Goal: Task Accomplishment & Management: Manage account settings

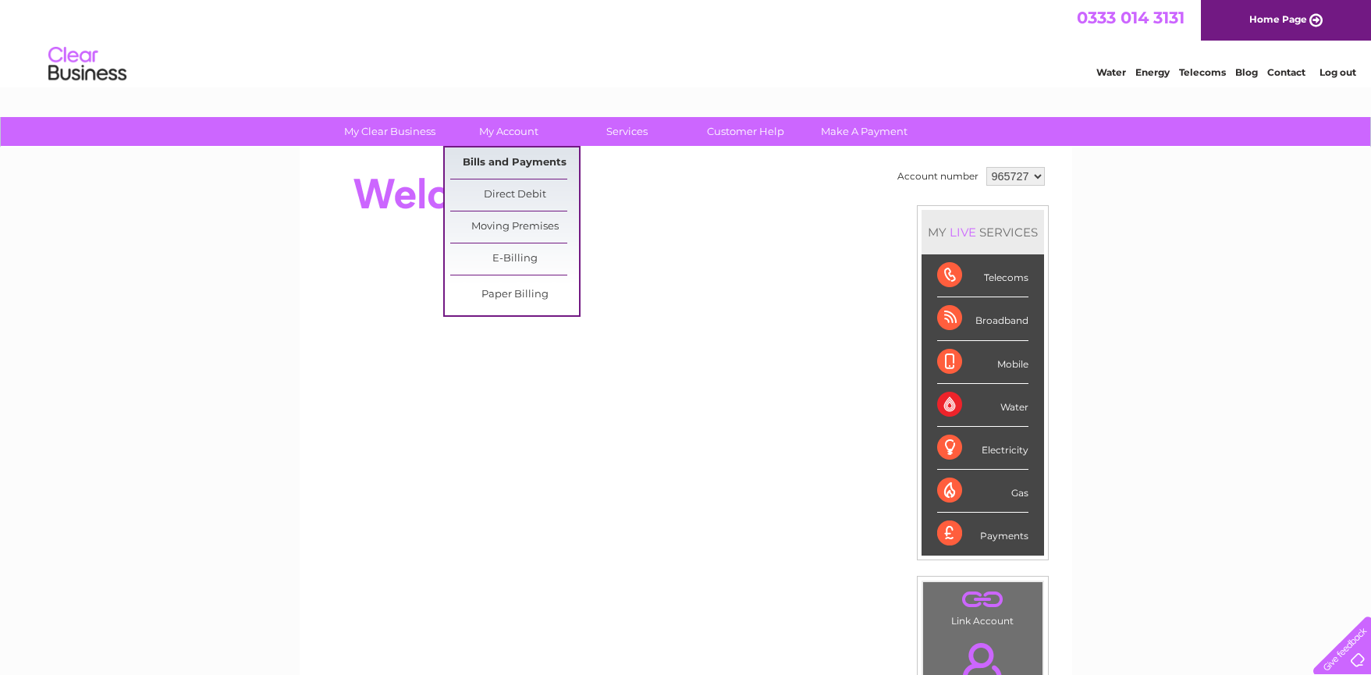
click at [495, 165] on link "Bills and Payments" at bounding box center [514, 162] width 129 height 31
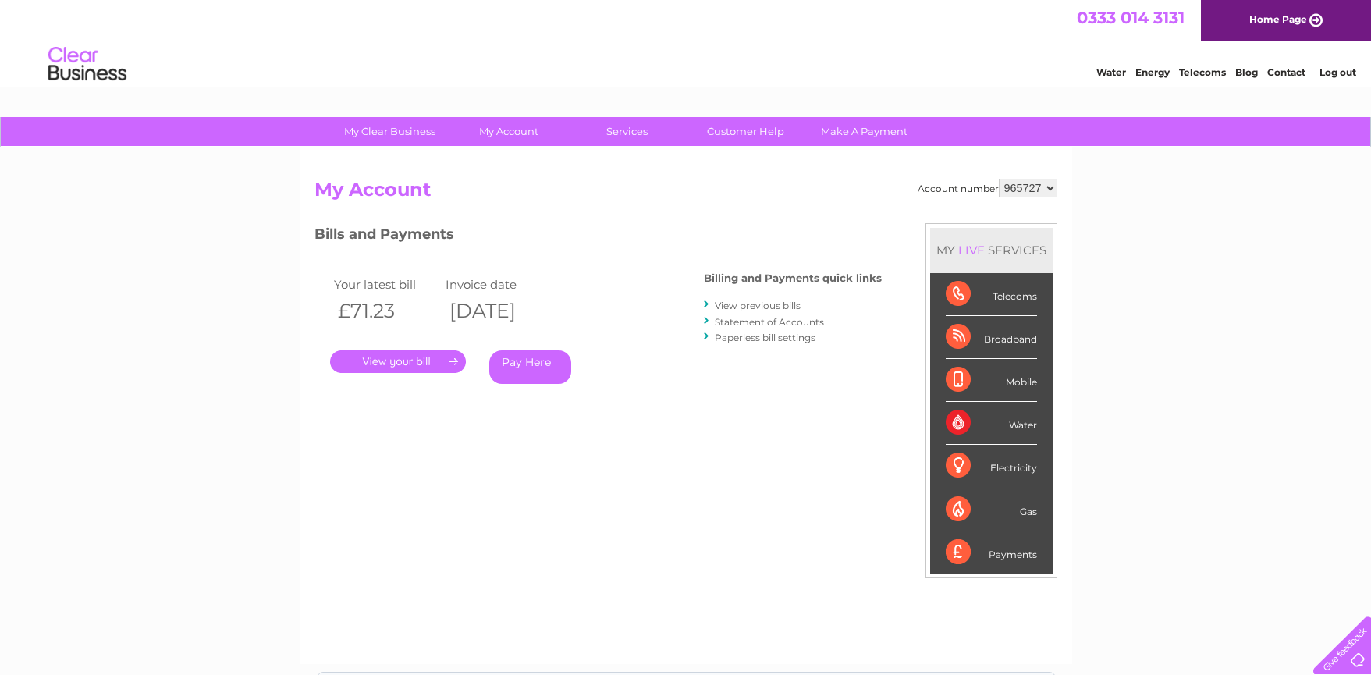
click at [385, 362] on link "." at bounding box center [398, 361] width 136 height 23
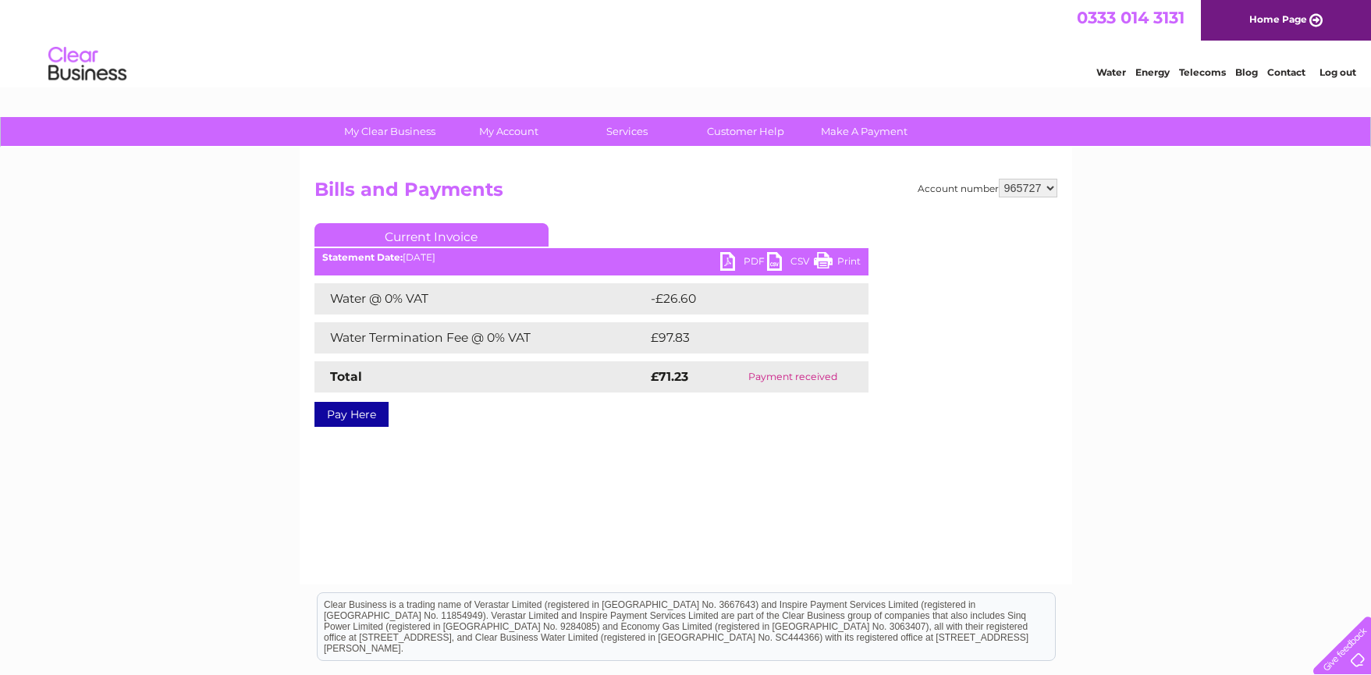
click at [730, 258] on link "PDF" at bounding box center [743, 263] width 47 height 23
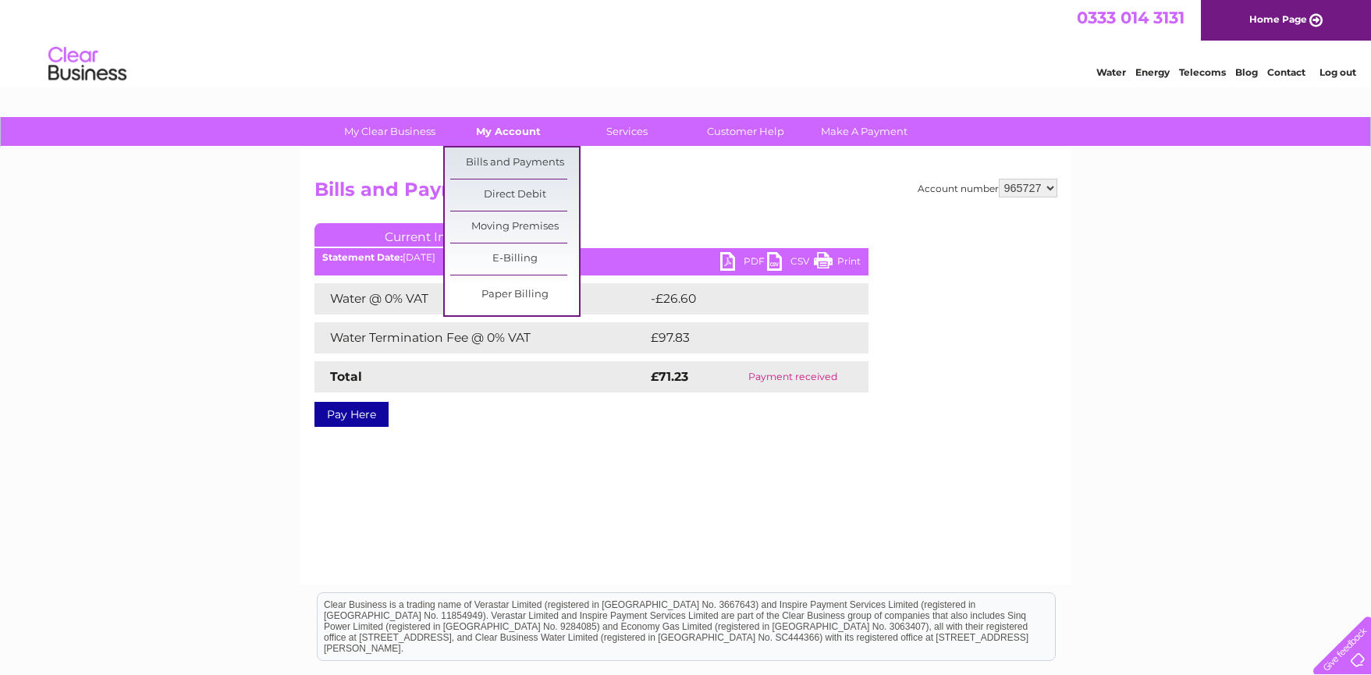
click at [509, 131] on link "My Account" at bounding box center [508, 131] width 129 height 29
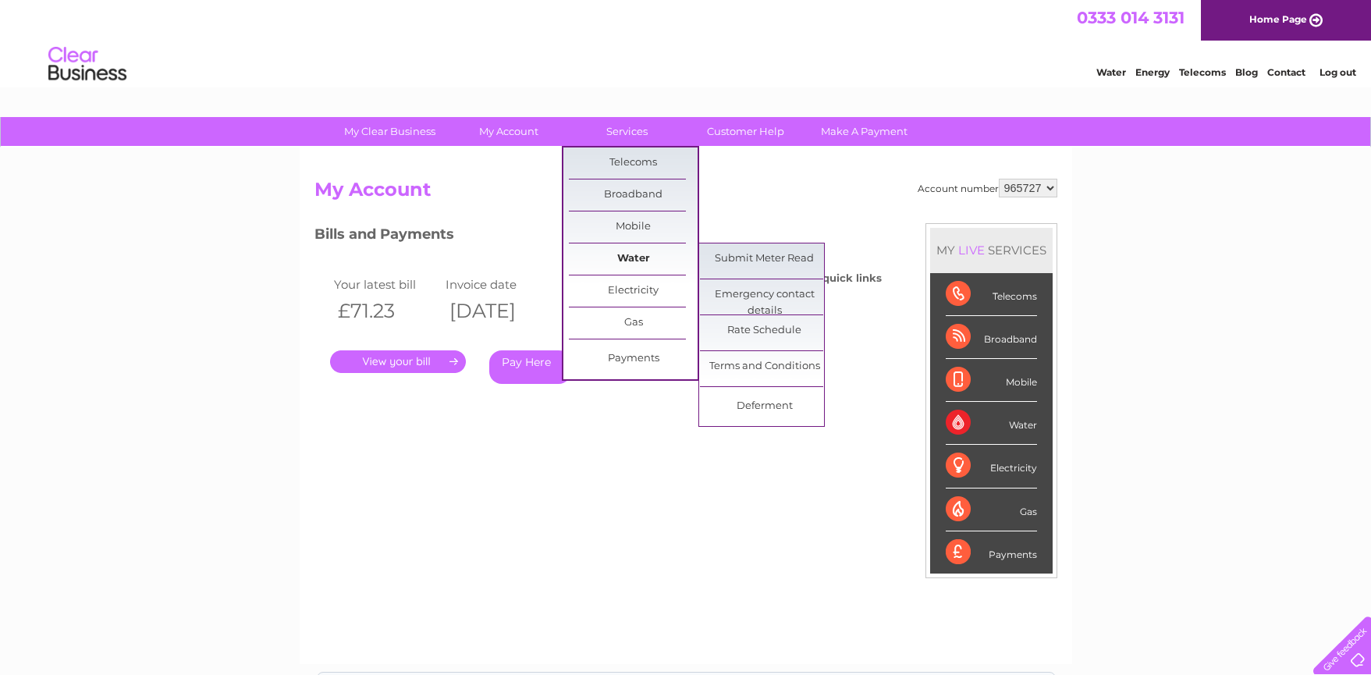
click at [649, 260] on link "Water" at bounding box center [633, 258] width 129 height 31
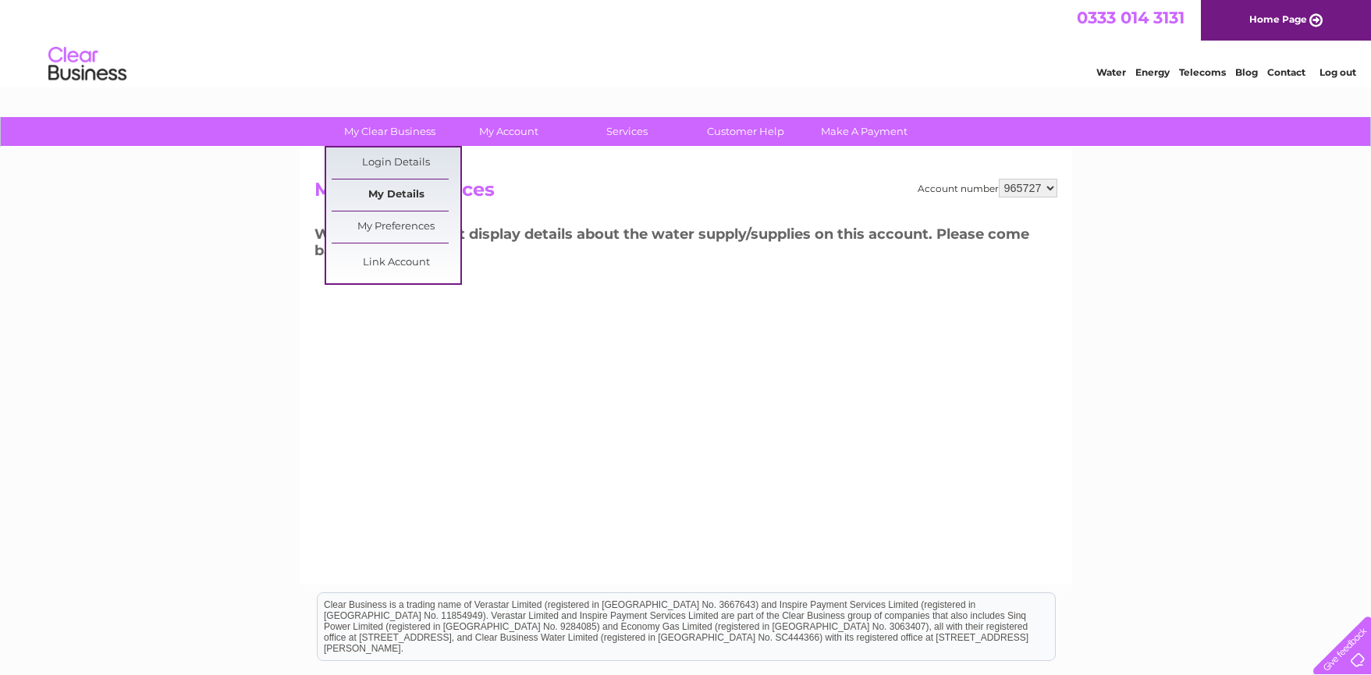
click at [398, 193] on link "My Details" at bounding box center [396, 194] width 129 height 31
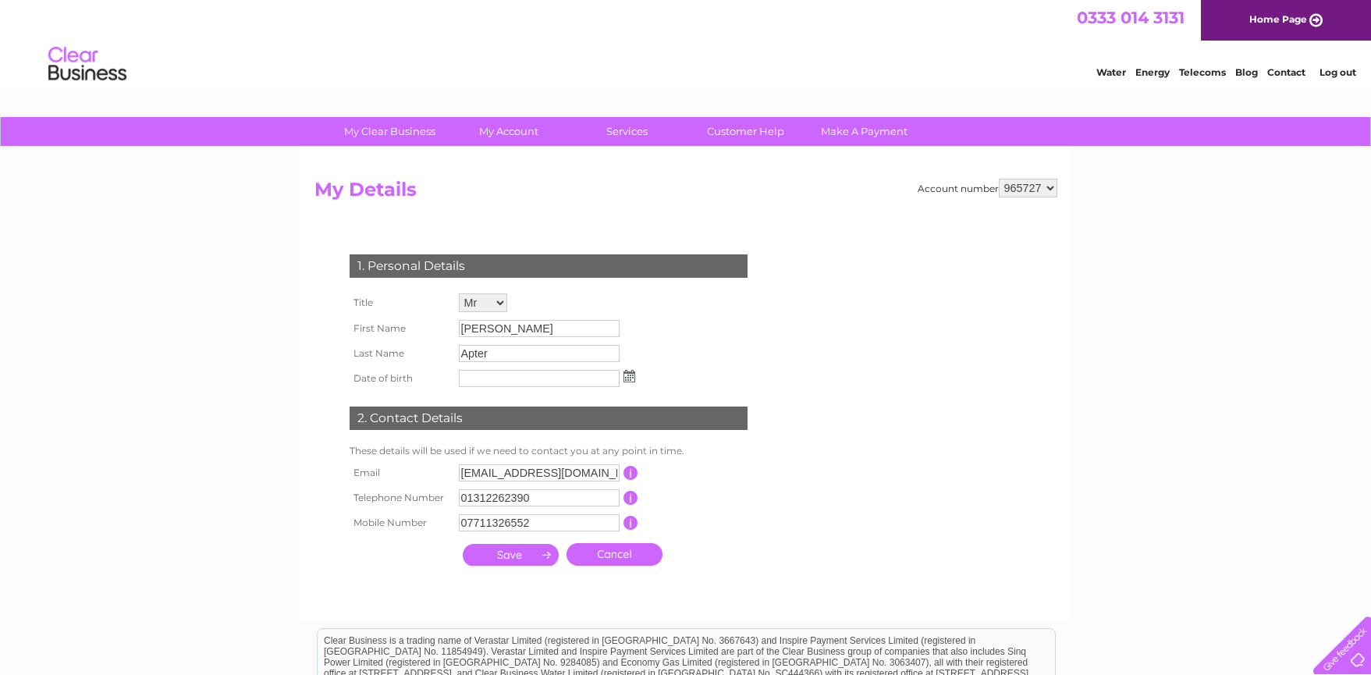
click at [1012, 193] on select "965727" at bounding box center [1027, 188] width 59 height 19
click at [1033, 186] on select "965727" at bounding box center [1027, 188] width 59 height 19
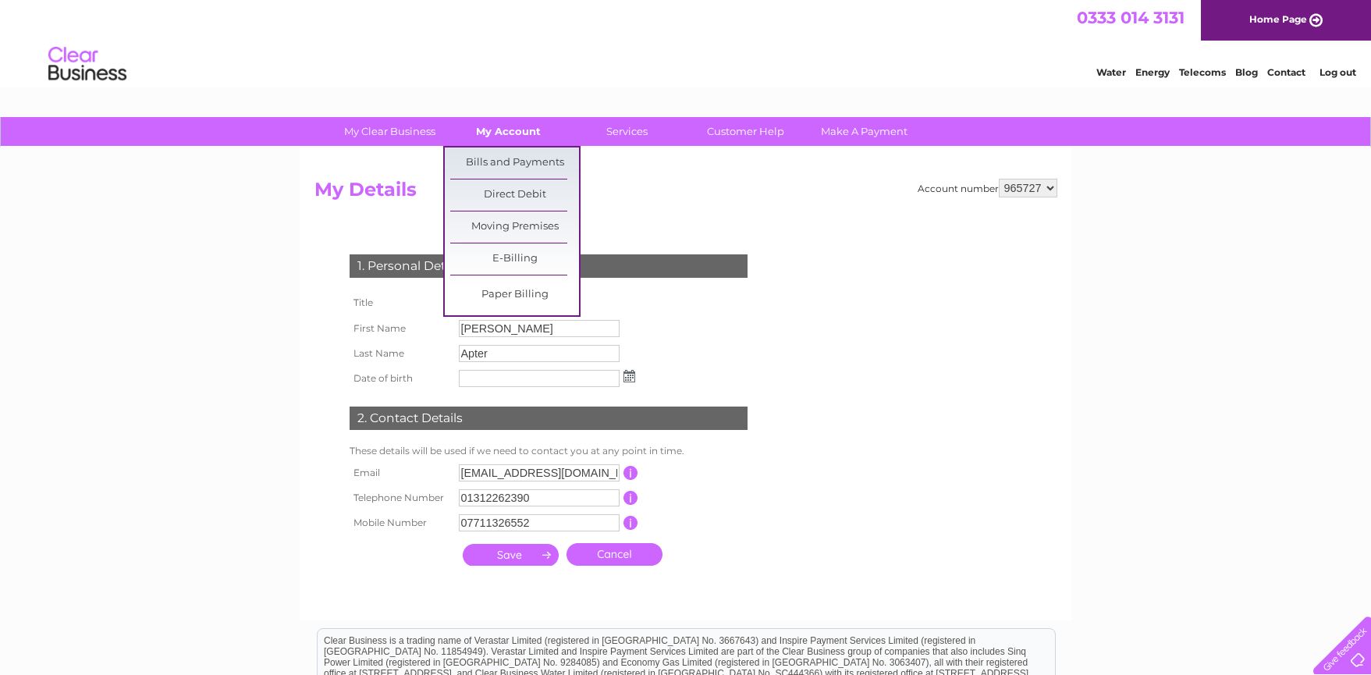
click at [520, 130] on link "My Account" at bounding box center [508, 131] width 129 height 29
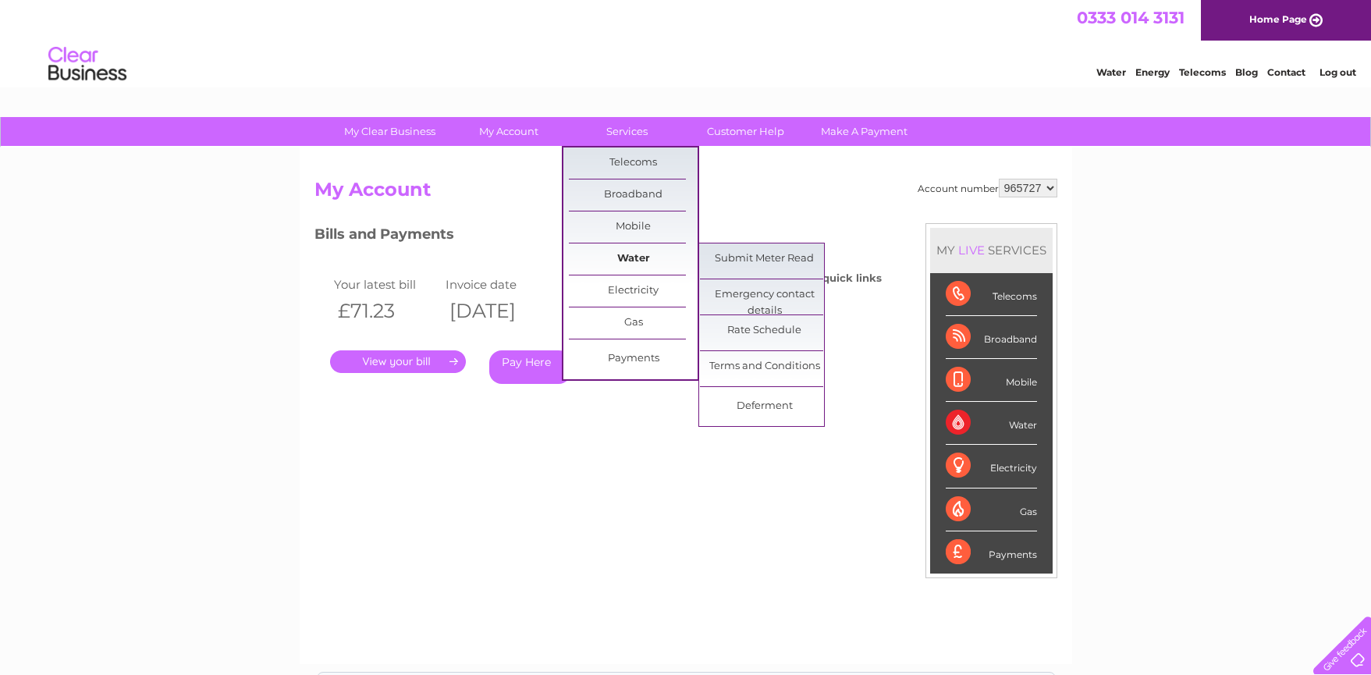
click at [622, 251] on link "Water" at bounding box center [633, 258] width 129 height 31
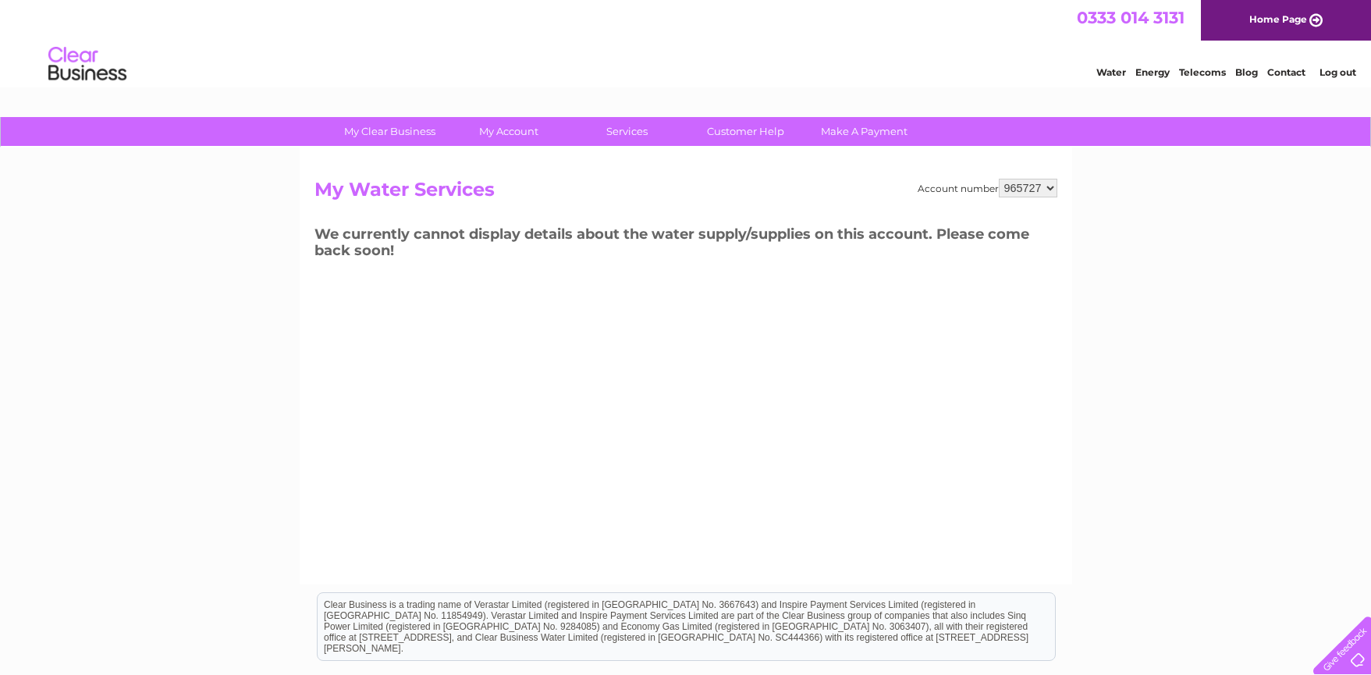
click at [1031, 190] on select "965727" at bounding box center [1027, 188] width 59 height 19
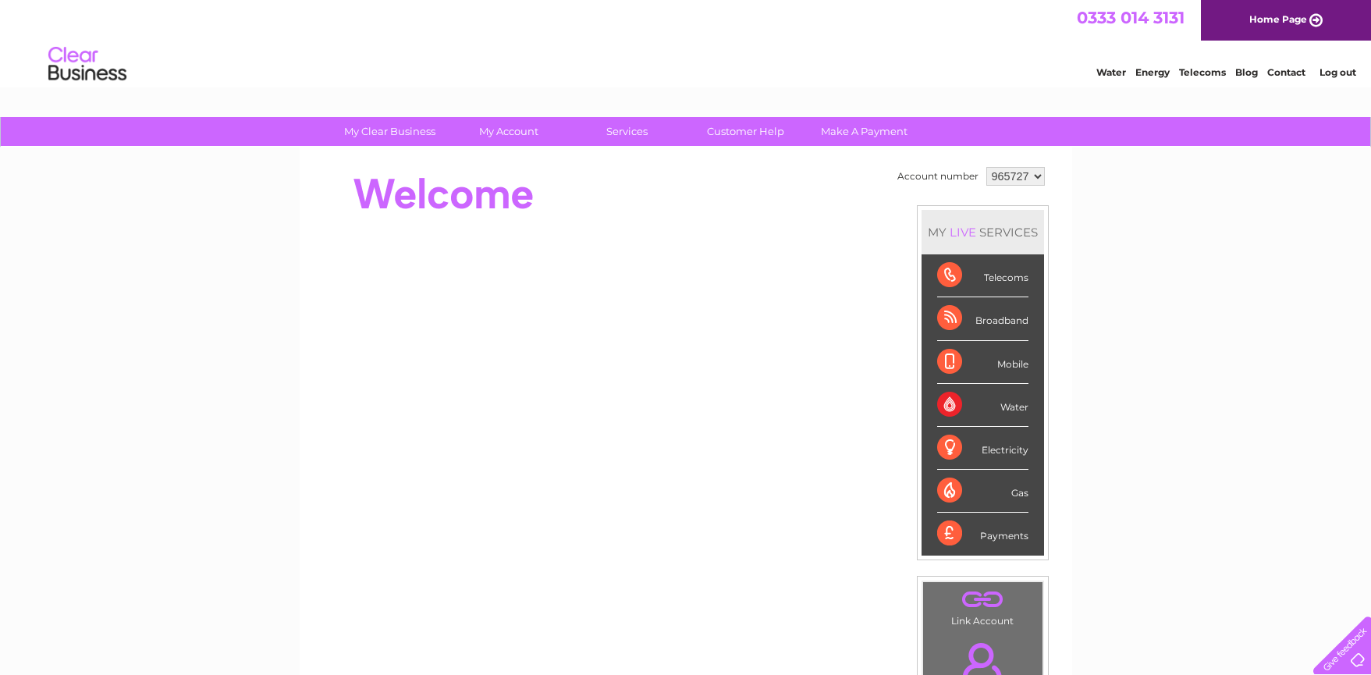
click at [1333, 70] on link "Log out" at bounding box center [1337, 72] width 37 height 12
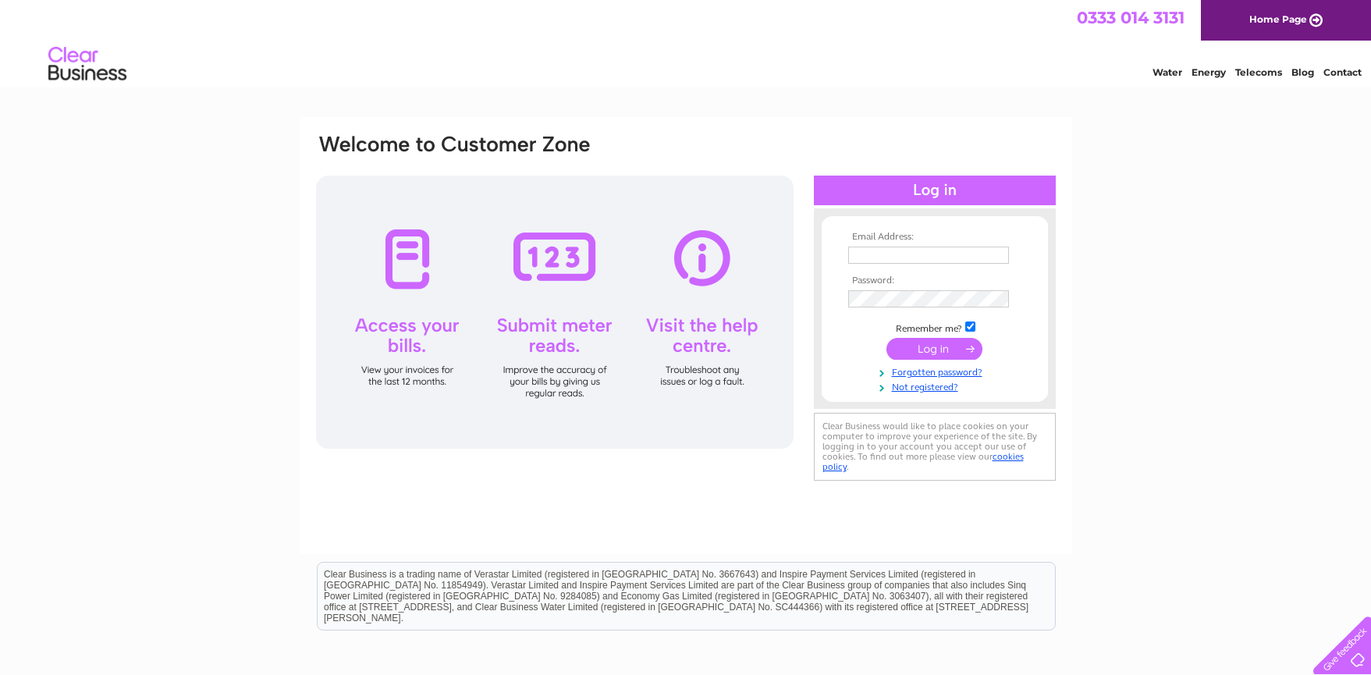
type input "michael@papertiger.co.uk"
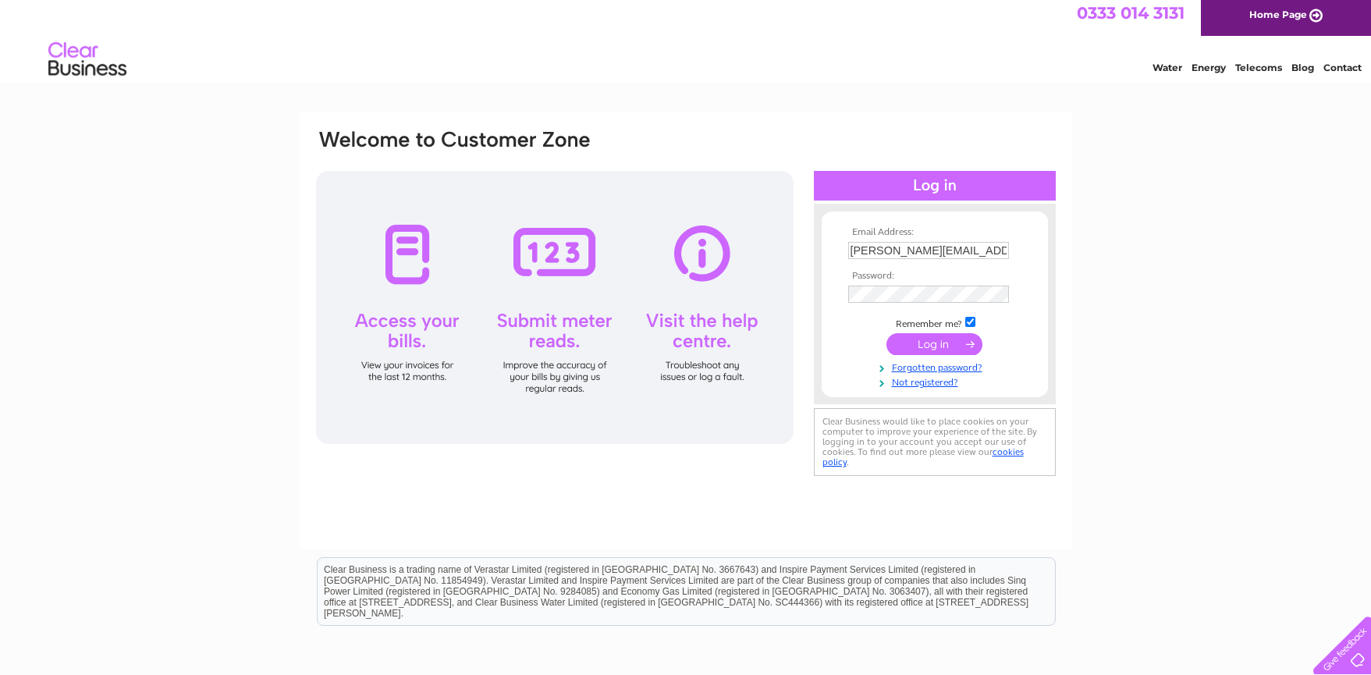
click at [930, 349] on input "submit" at bounding box center [934, 344] width 96 height 22
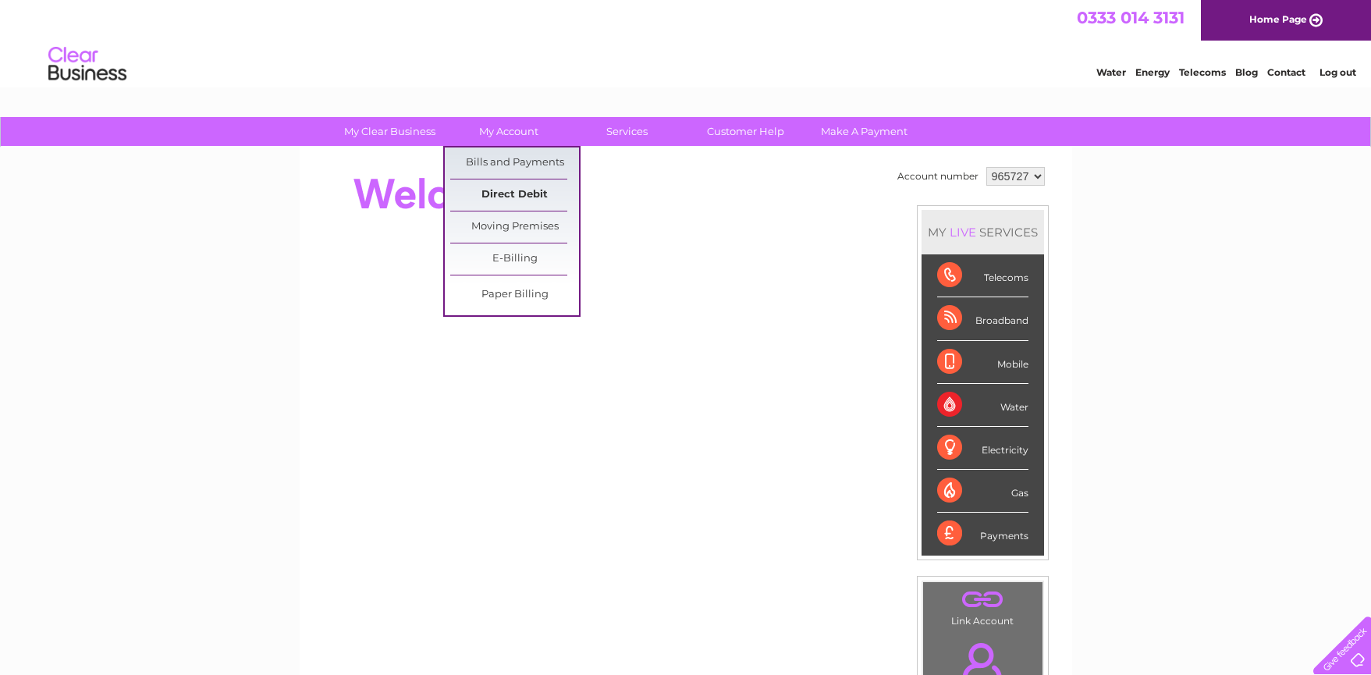
click at [513, 194] on link "Direct Debit" at bounding box center [514, 194] width 129 height 31
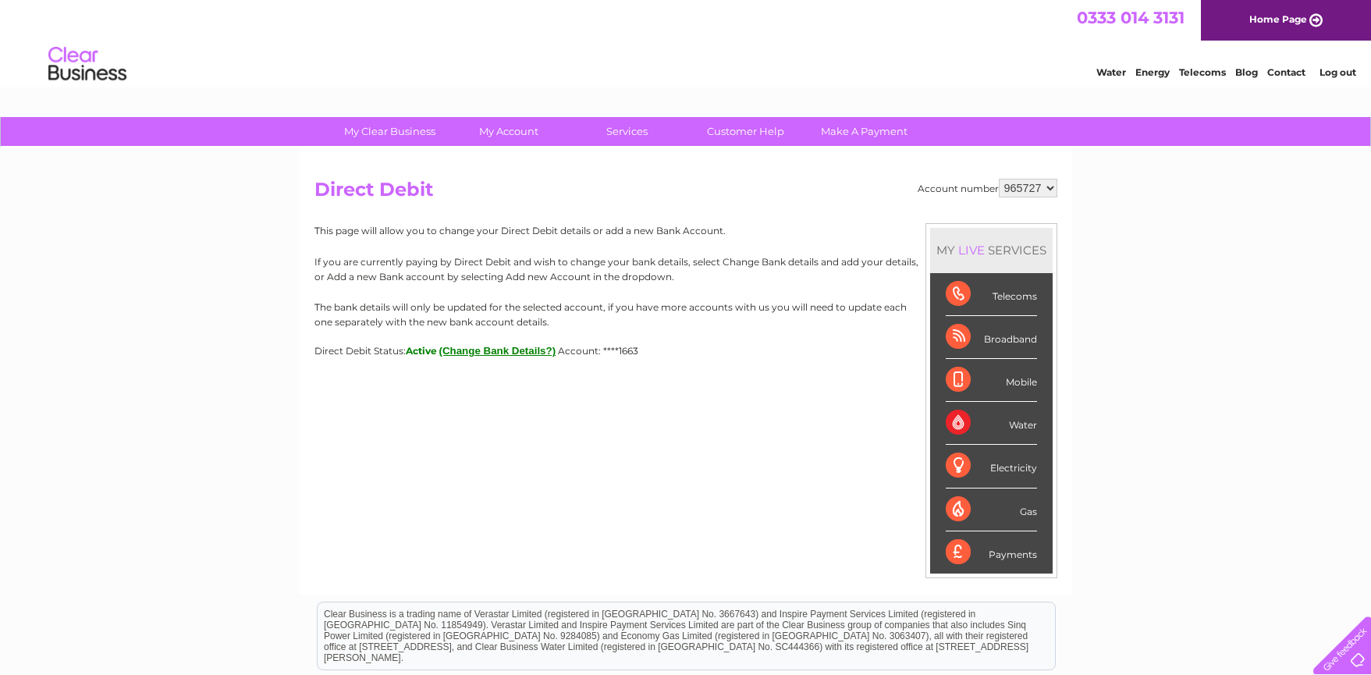
click at [1012, 190] on select "965727" at bounding box center [1027, 188] width 59 height 19
click at [1027, 188] on select "965727" at bounding box center [1027, 188] width 59 height 19
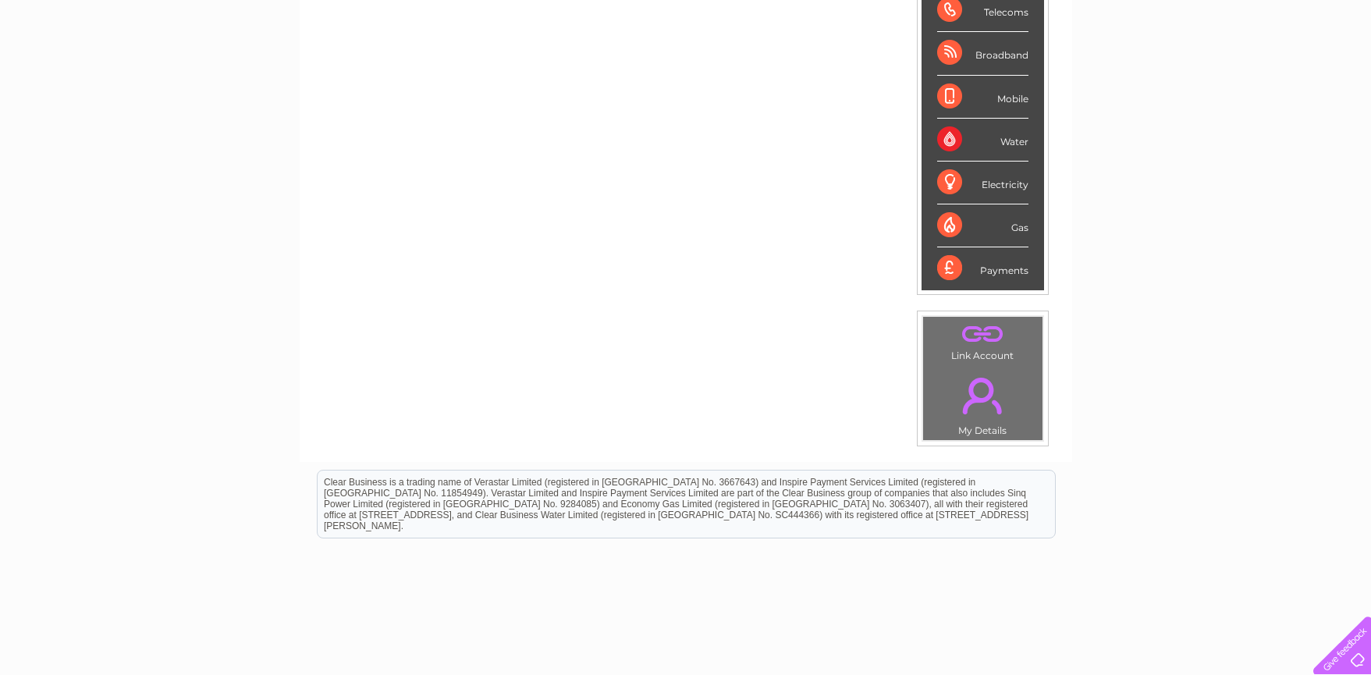
scroll to position [331, 0]
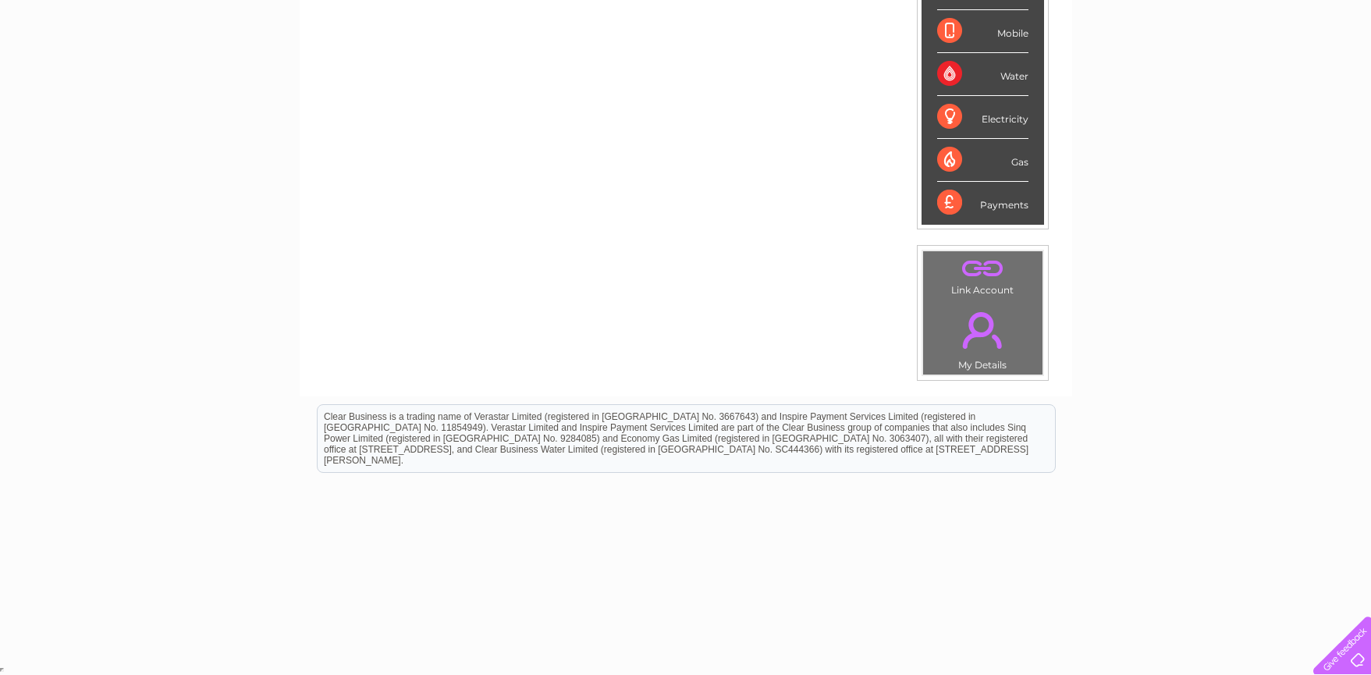
click at [985, 275] on link "." at bounding box center [983, 268] width 112 height 27
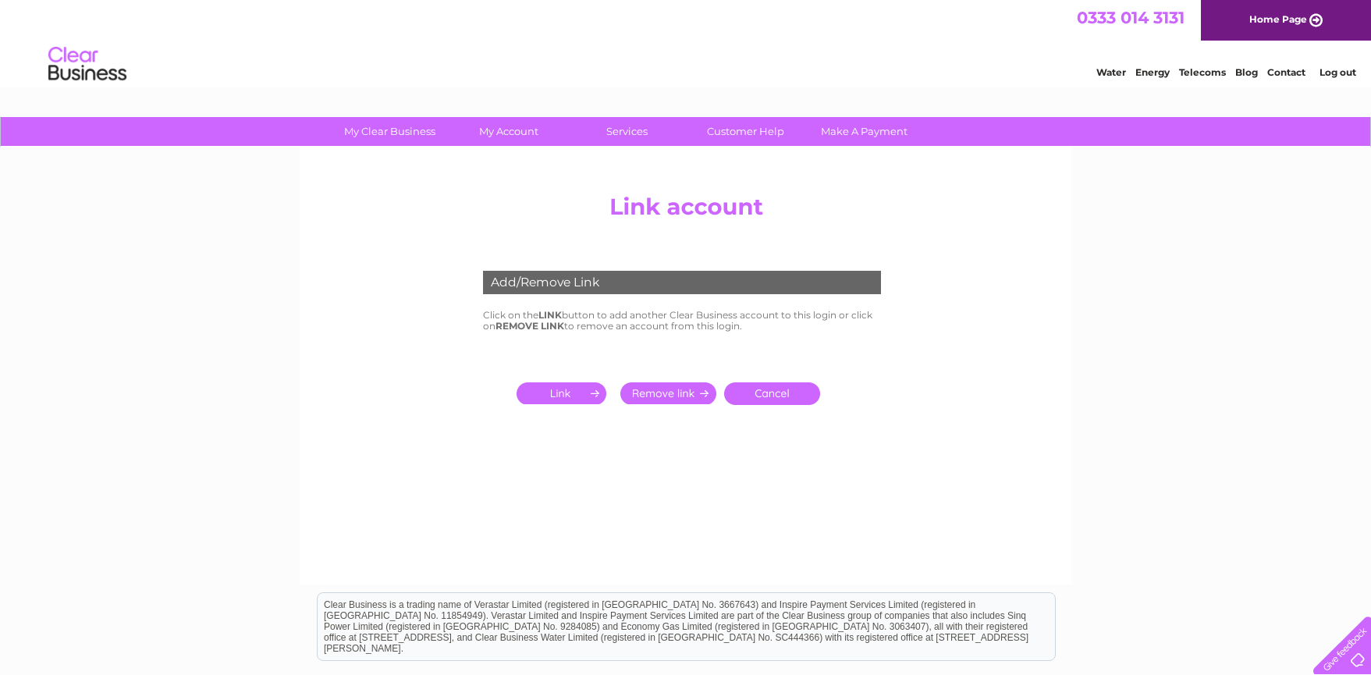
click at [572, 389] on input "submit" at bounding box center [564, 393] width 96 height 22
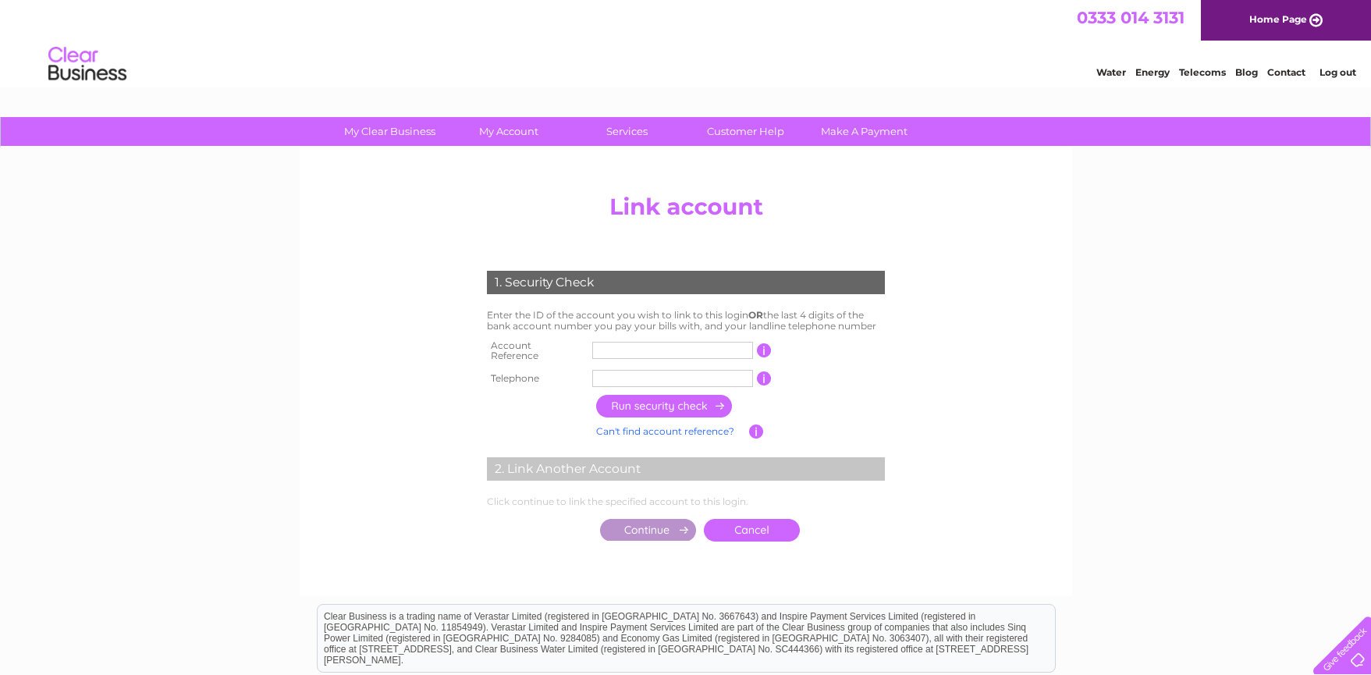
click at [610, 349] on input "text" at bounding box center [672, 350] width 161 height 17
click at [619, 343] on input "text" at bounding box center [672, 350] width 161 height 17
click at [647, 342] on input "text" at bounding box center [672, 350] width 161 height 17
type input "30321035"
click at [601, 378] on input "text" at bounding box center [672, 378] width 161 height 17
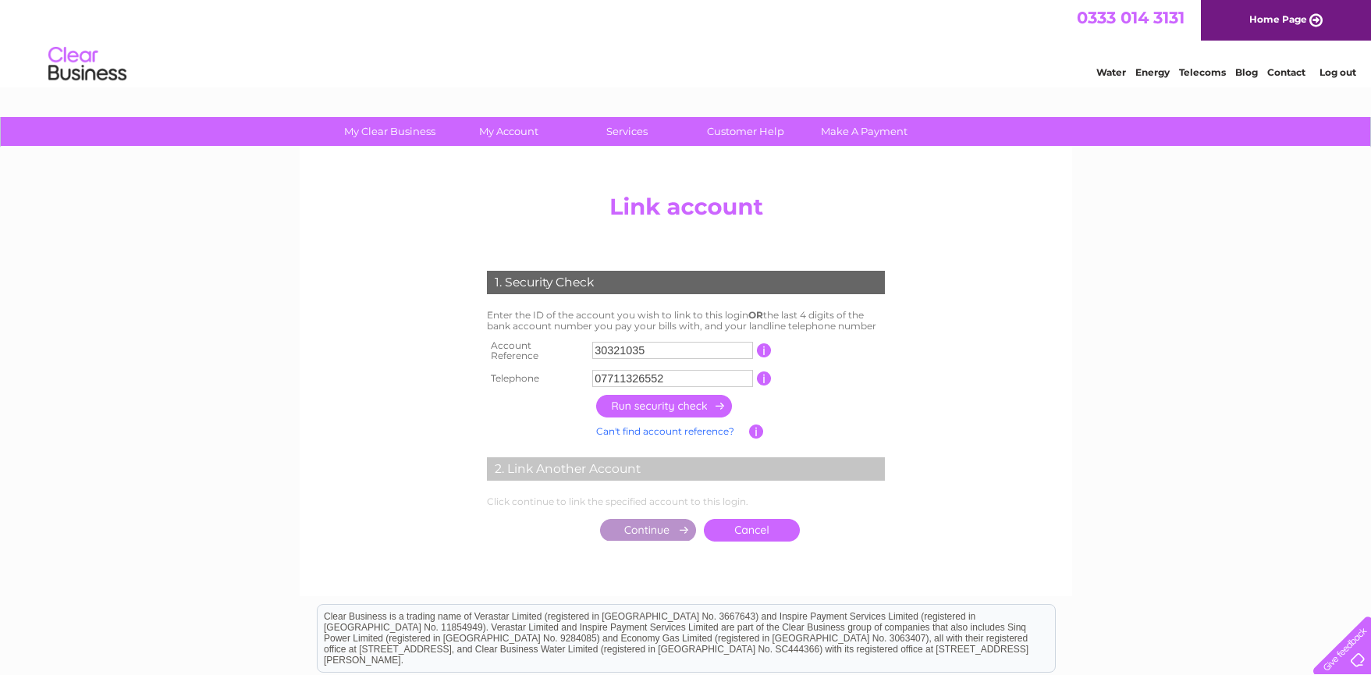
click at [683, 408] on input "button" at bounding box center [664, 406] width 137 height 23
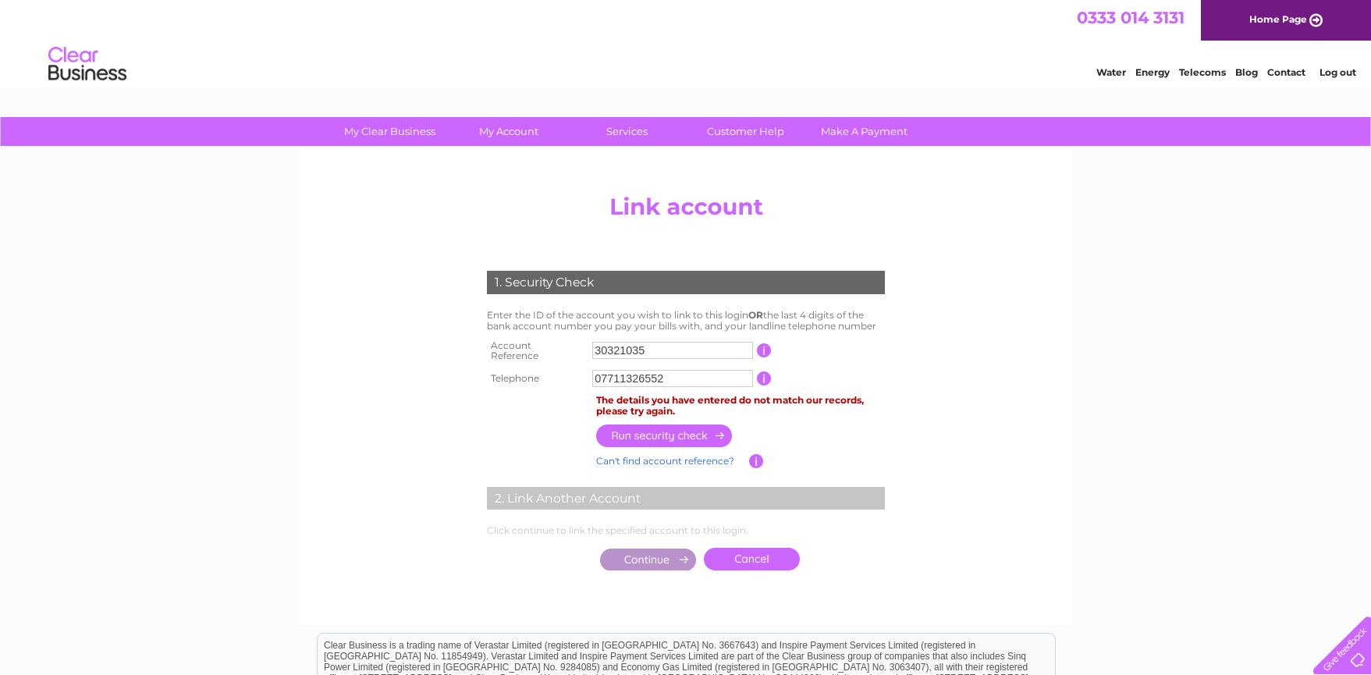
click at [669, 352] on input "30321035" at bounding box center [672, 350] width 161 height 17
drag, startPoint x: 670, startPoint y: 374, endPoint x: 530, endPoint y: 363, distance: 140.1
click at [530, 366] on tr "Telephone 07711326552 1 of the landline telephone numbers you have given us" at bounding box center [686, 378] width 406 height 25
type input "01312873964"
click at [693, 425] on input "button" at bounding box center [664, 435] width 137 height 23
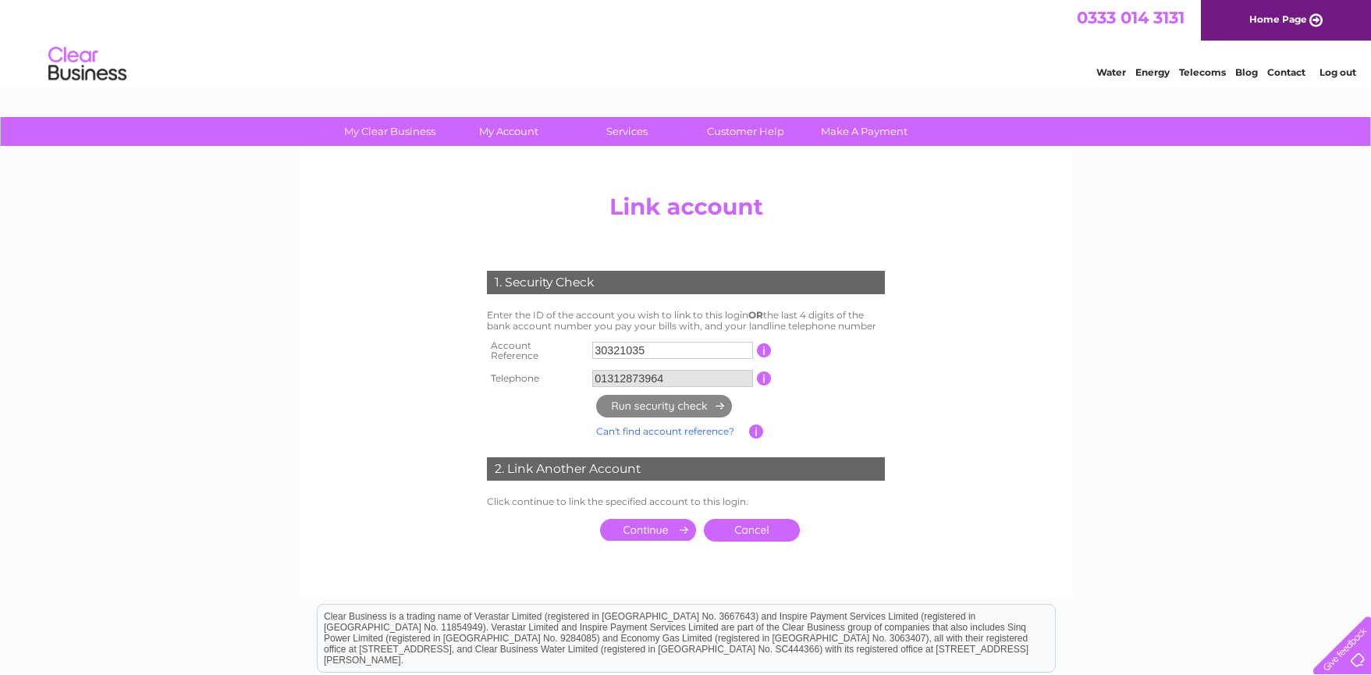
click at [665, 519] on input "submit" at bounding box center [648, 530] width 96 height 22
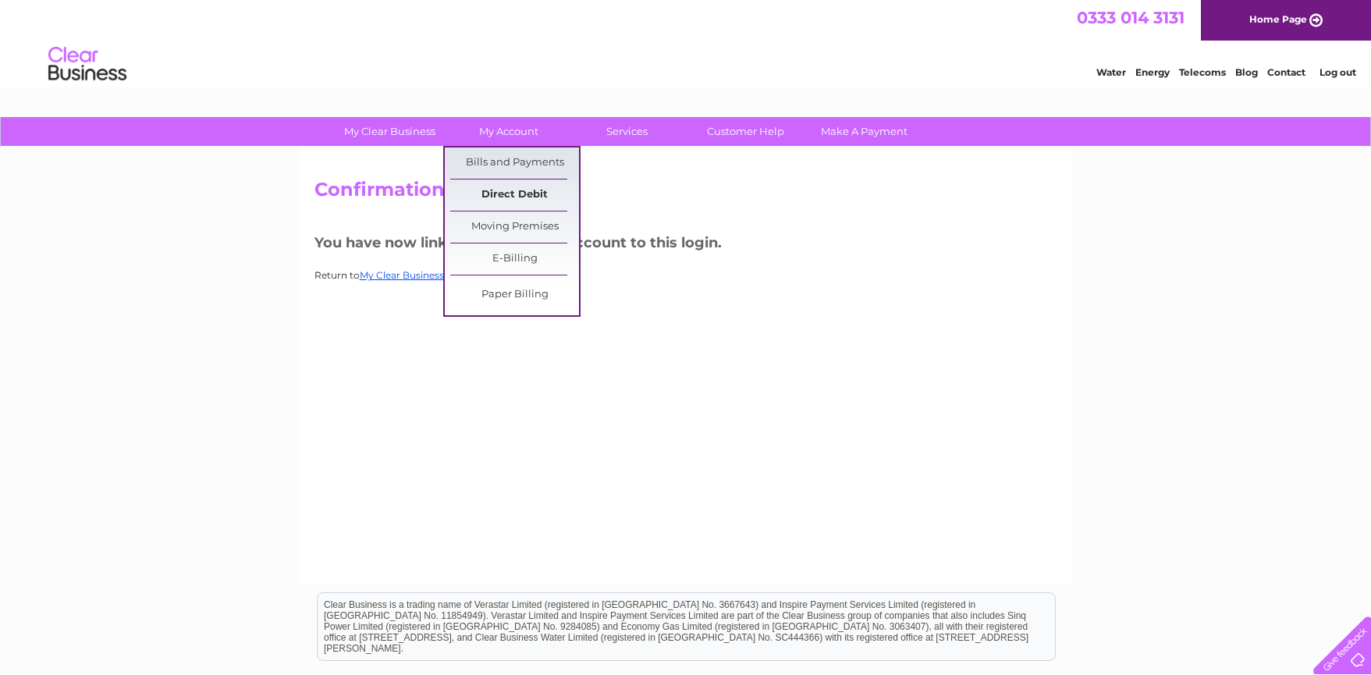
click at [506, 197] on link "Direct Debit" at bounding box center [514, 194] width 129 height 31
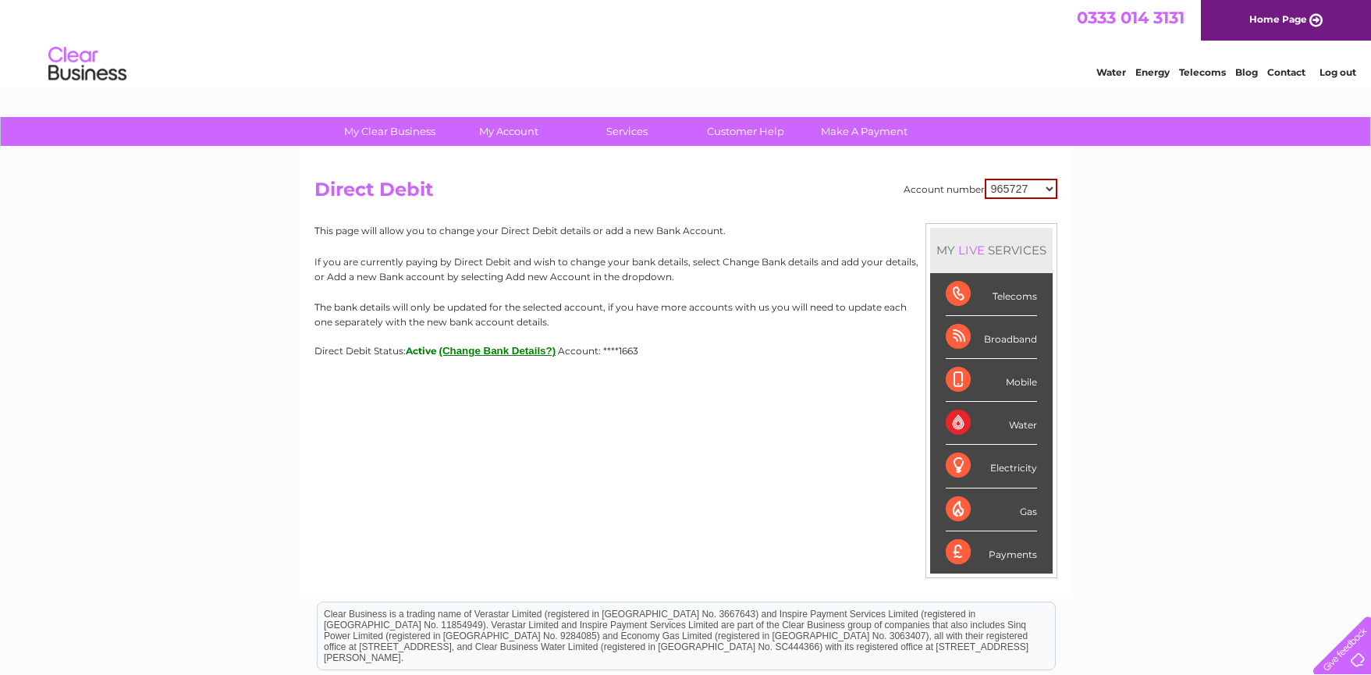
click at [1036, 186] on select "965727 30321035" at bounding box center [1020, 189] width 73 height 20
select select "30321035"
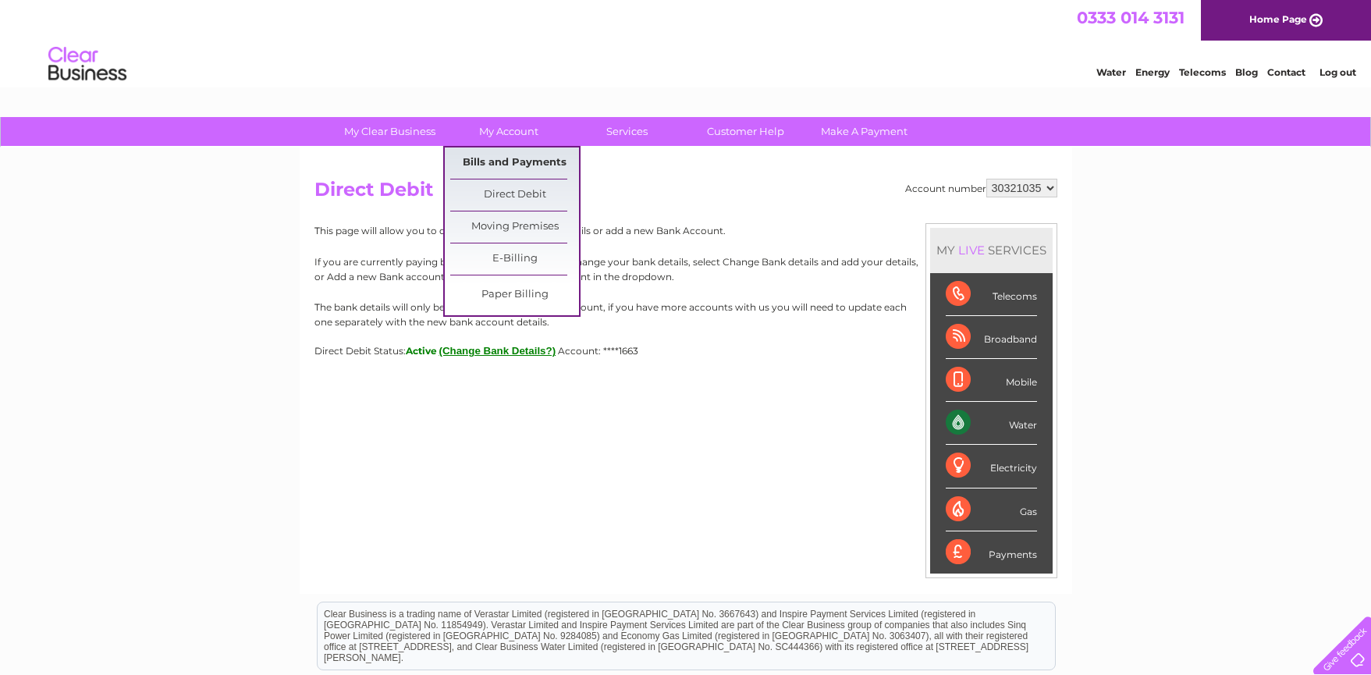
click at [495, 168] on link "Bills and Payments" at bounding box center [514, 162] width 129 height 31
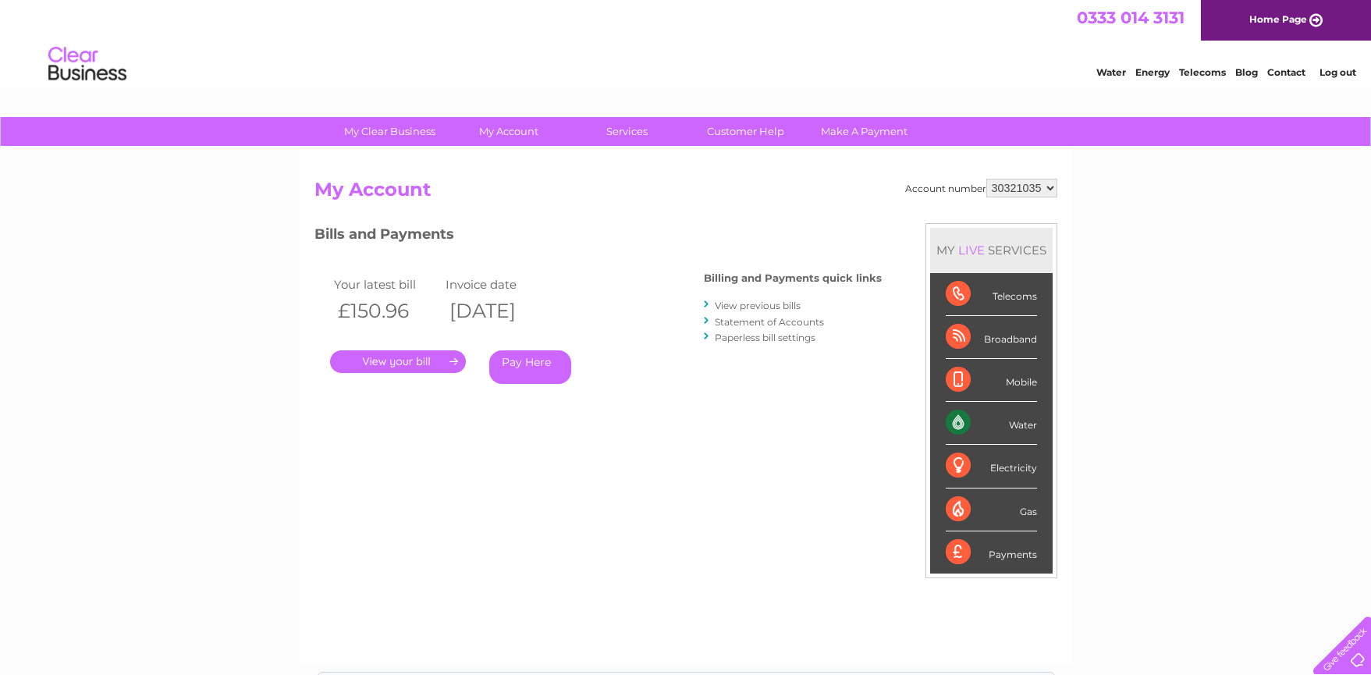
click at [420, 359] on link "." at bounding box center [398, 361] width 136 height 23
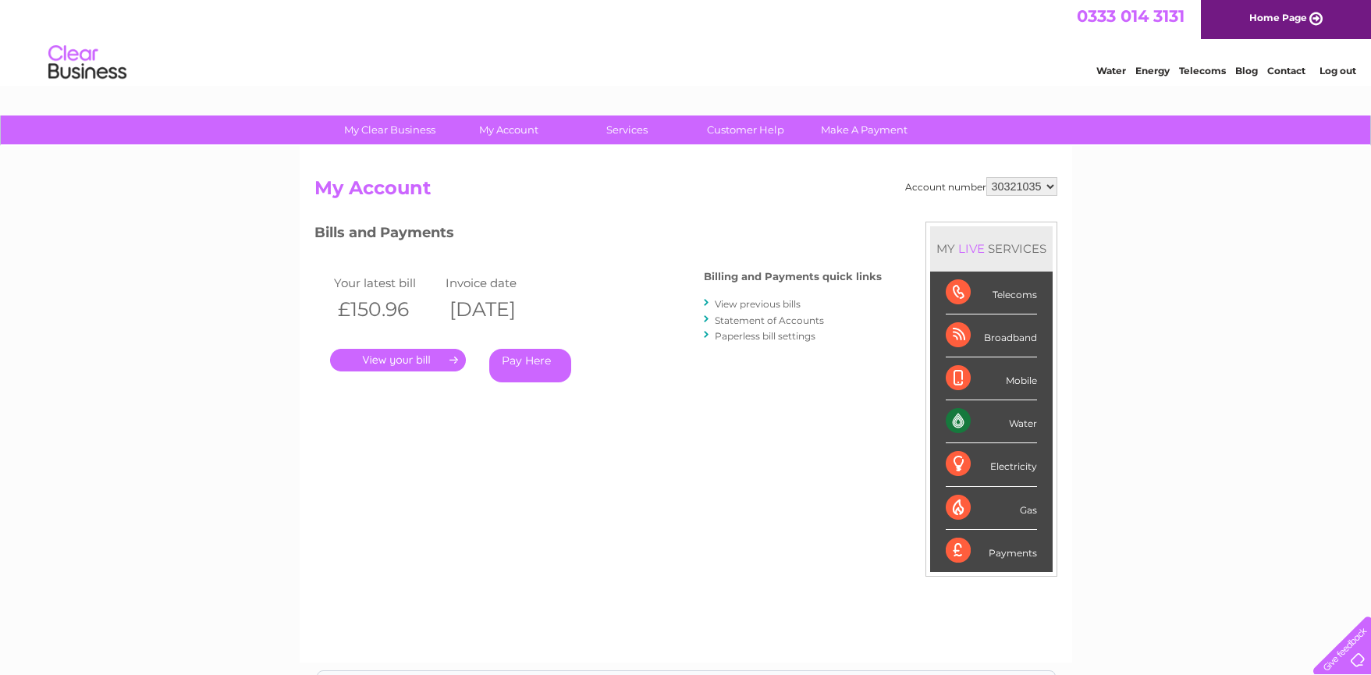
scroll to position [2, 0]
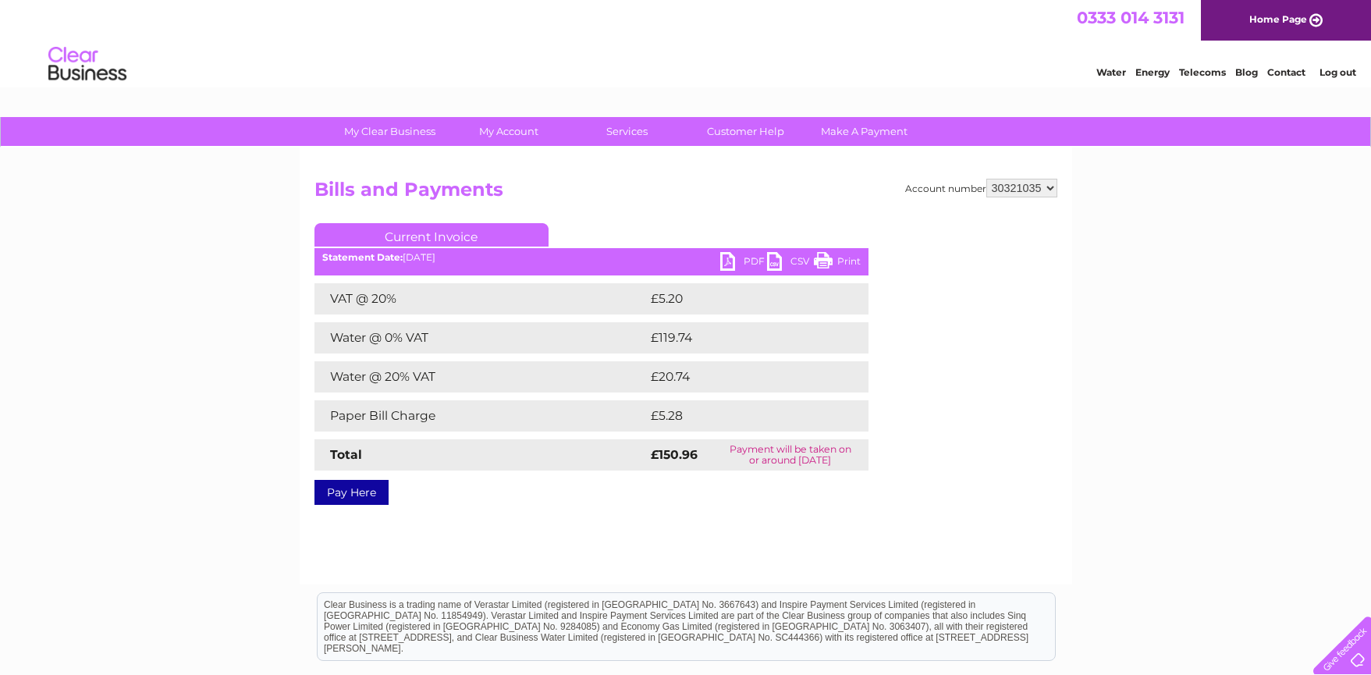
click at [746, 264] on link "PDF" at bounding box center [743, 263] width 47 height 23
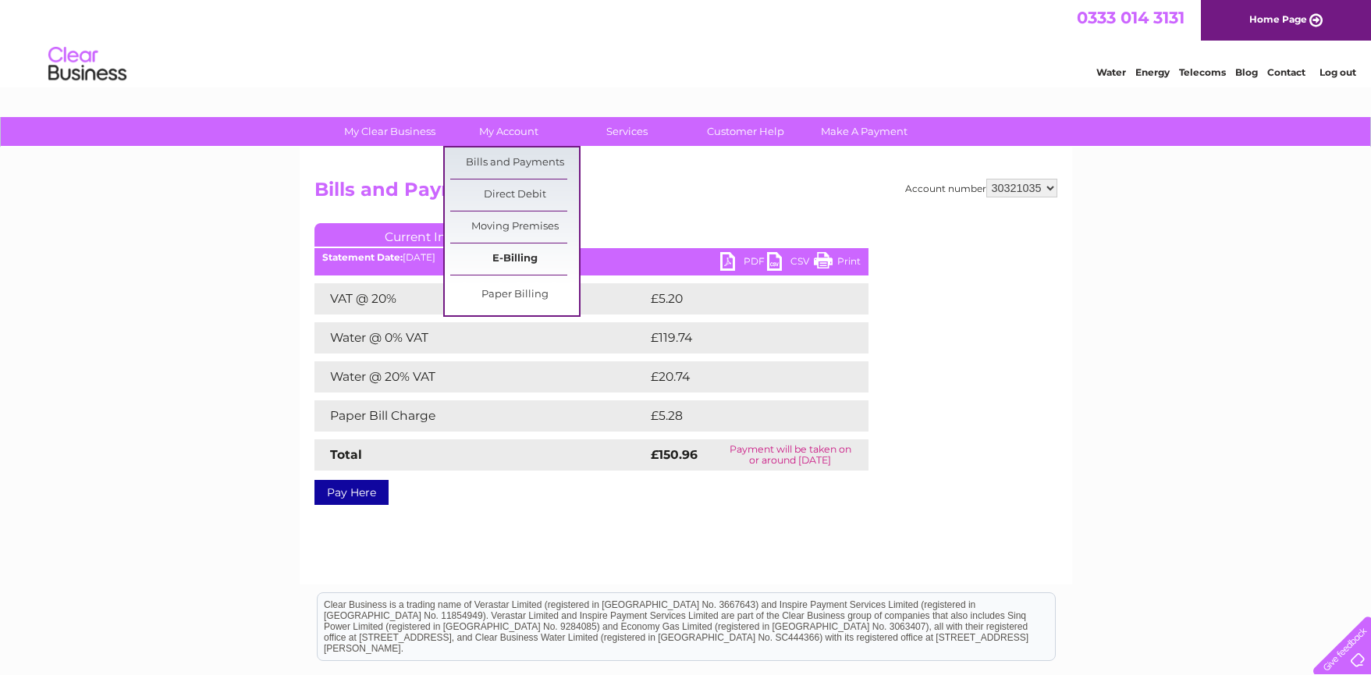
click at [516, 257] on link "E-Billing" at bounding box center [514, 258] width 129 height 31
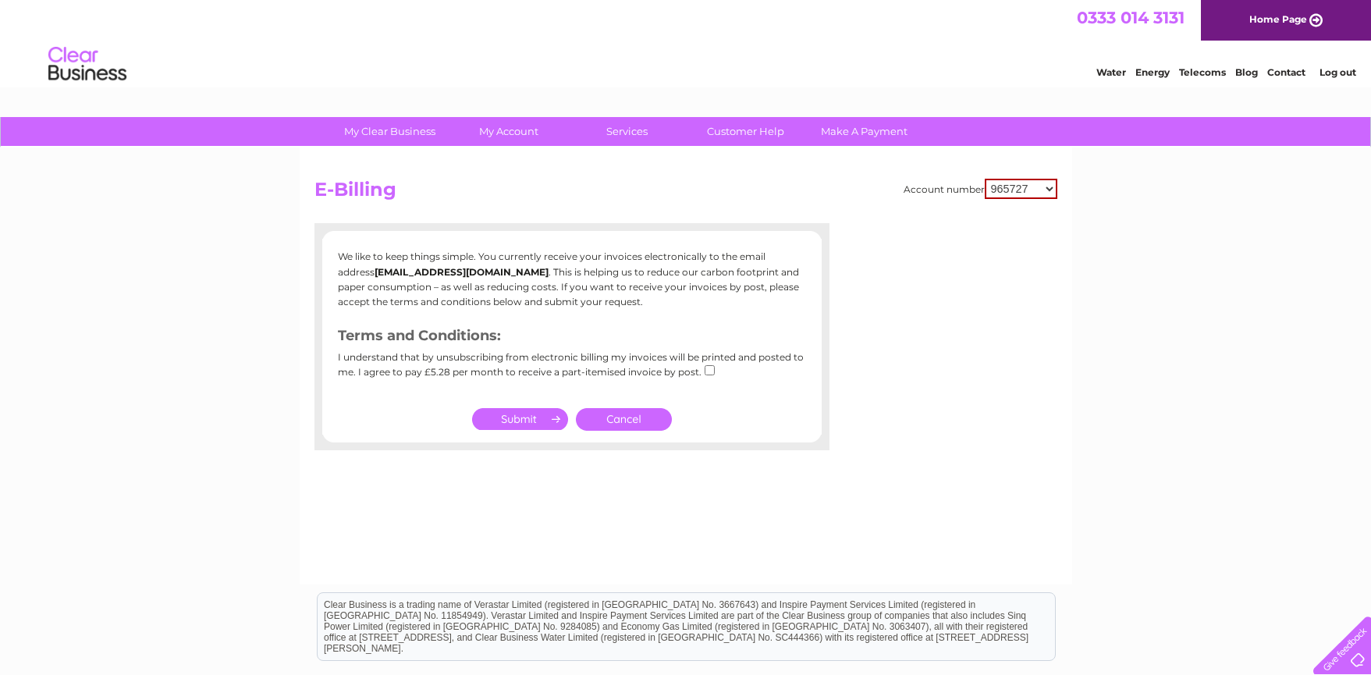
click at [1009, 195] on select "965727 30321035" at bounding box center [1020, 189] width 73 height 20
select select "30321035"
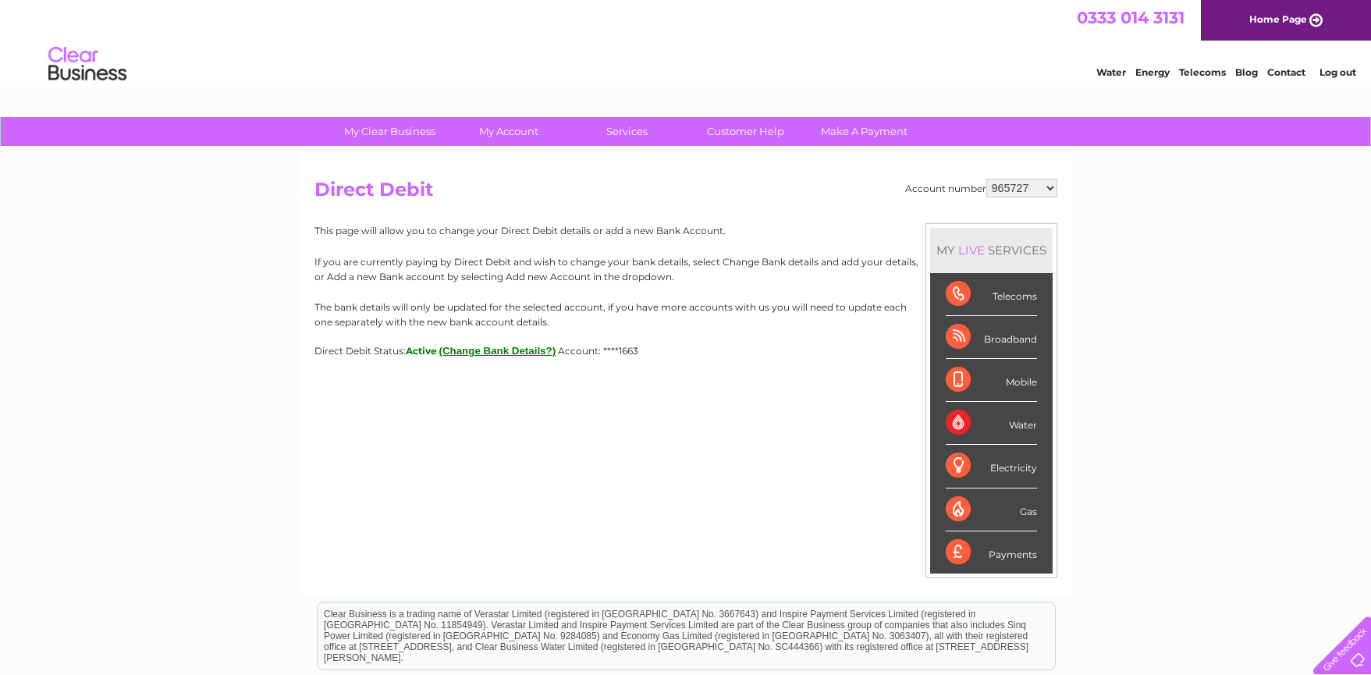
click at [1026, 188] on select "965727 30321035" at bounding box center [1021, 188] width 71 height 19
select select "30321035"
